Goal: Information Seeking & Learning: Learn about a topic

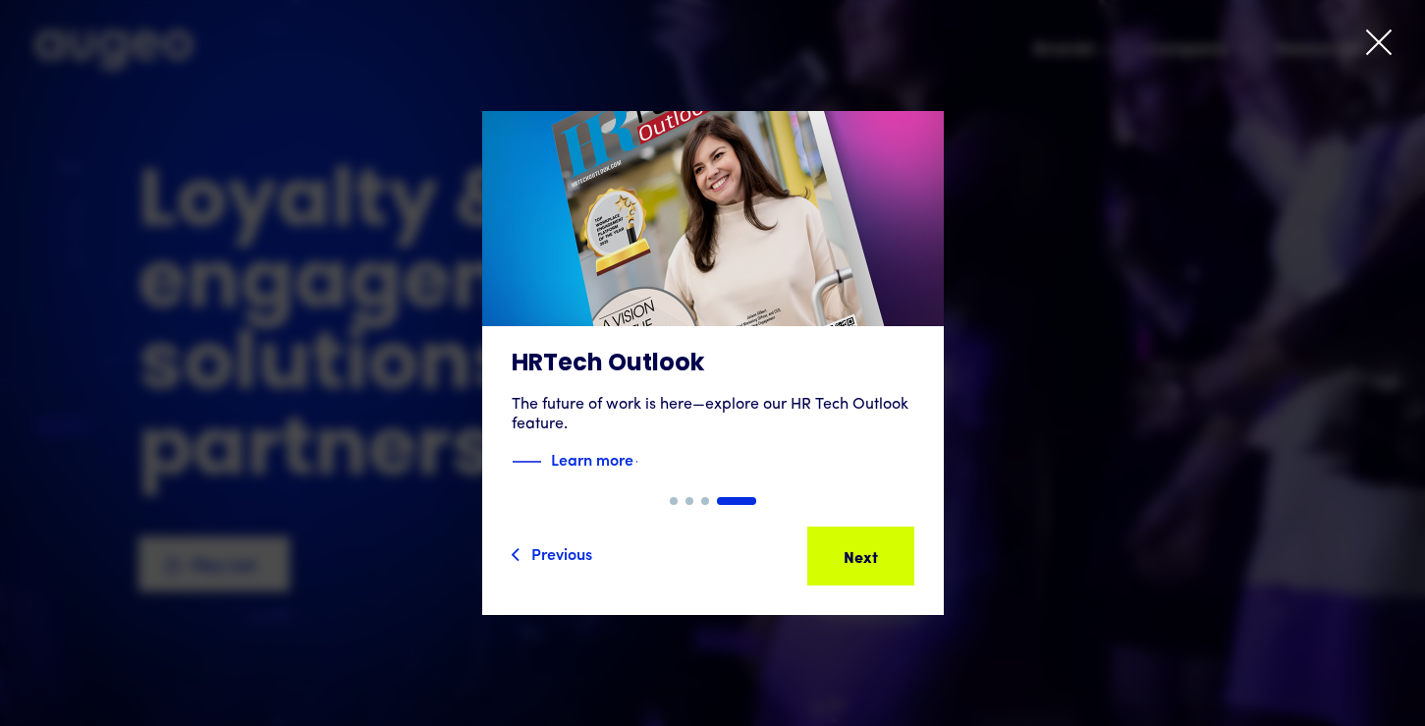
click at [1377, 50] on icon at bounding box center [1378, 42] width 29 height 29
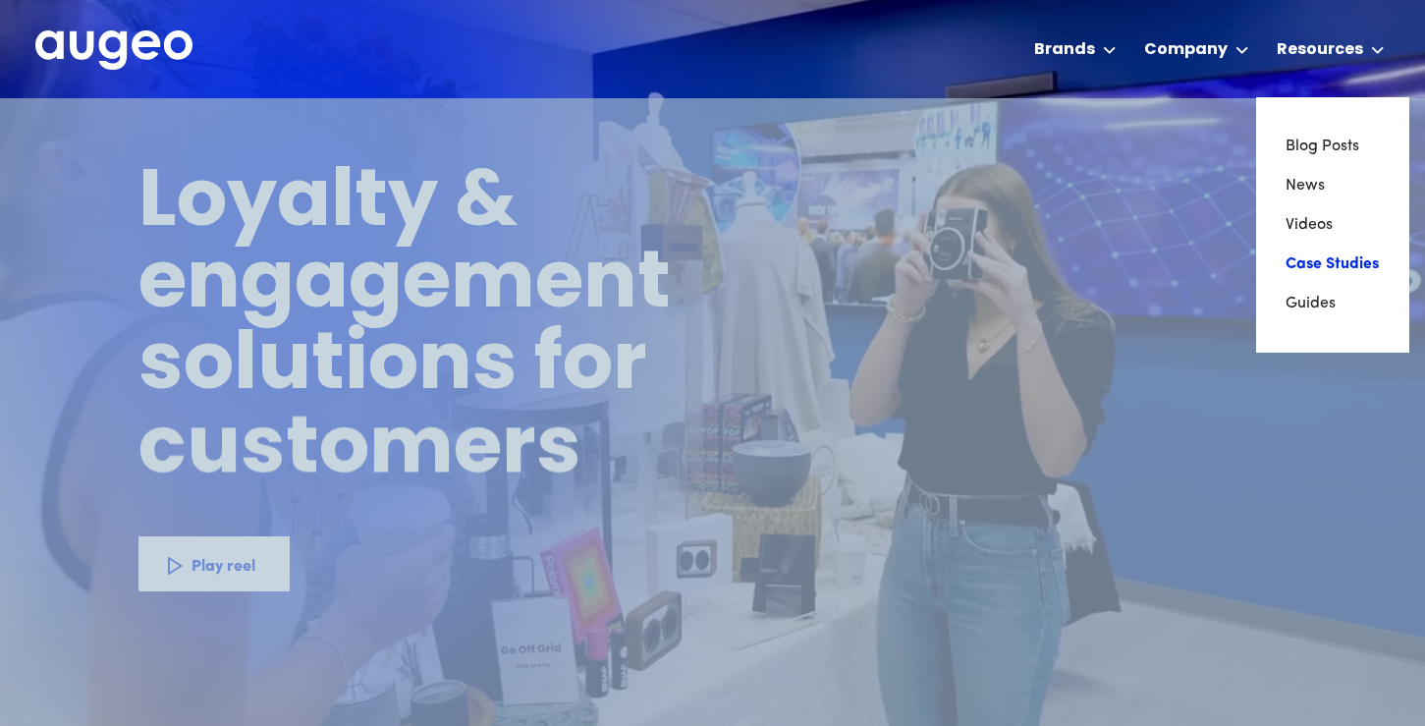
click at [1325, 270] on link "Case Studies" at bounding box center [1333, 264] width 94 height 39
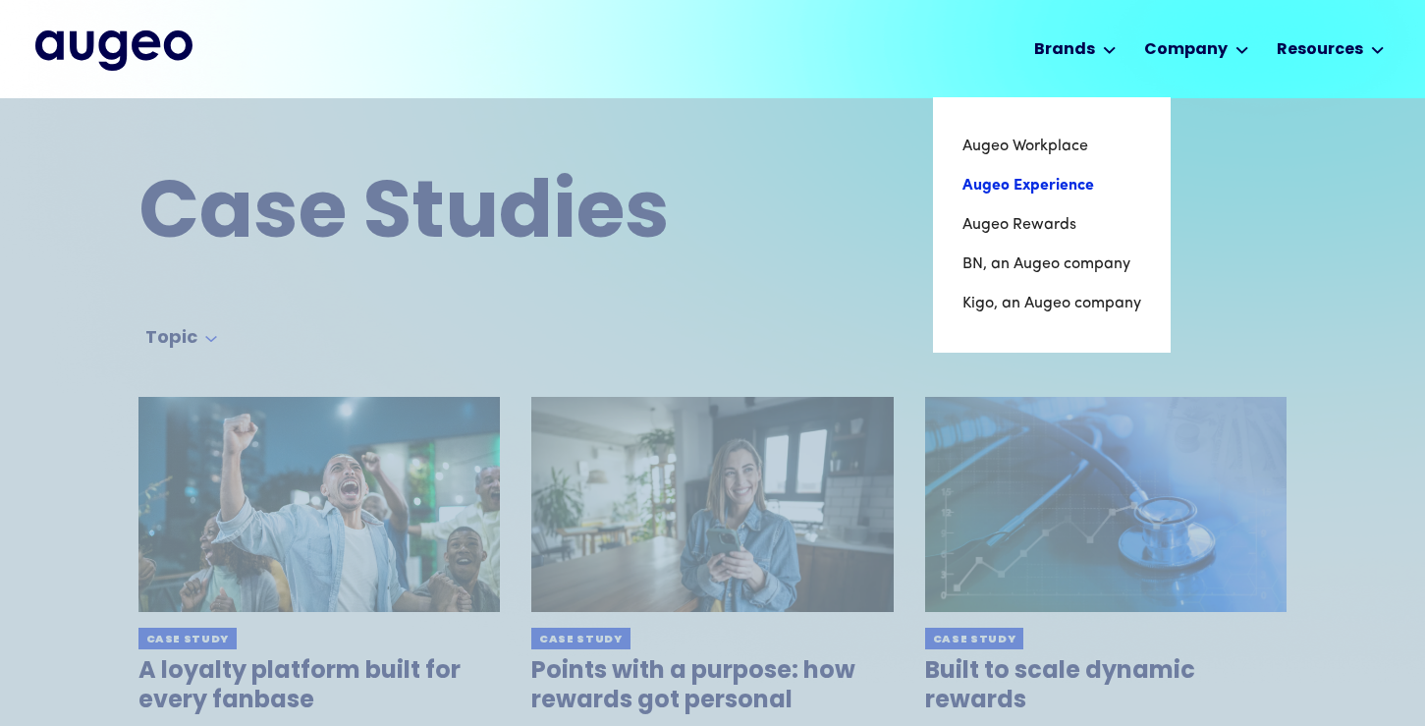
click at [1032, 185] on link "Augeo Experience" at bounding box center [1052, 185] width 179 height 39
